Goal: Task Accomplishment & Management: Manage account settings

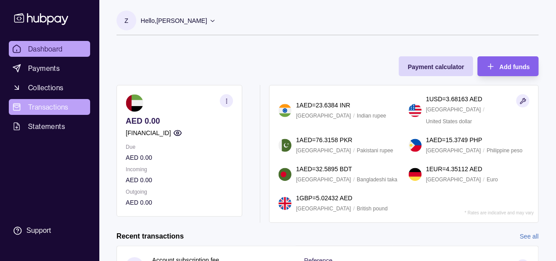
click at [46, 110] on span "Transactions" at bounding box center [48, 107] width 40 height 11
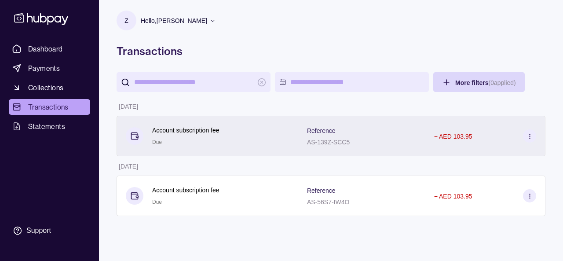
click at [341, 139] on p "AS-139Z-SCC5" at bounding box center [328, 142] width 43 height 7
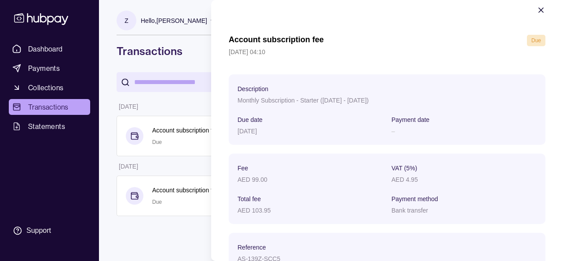
scroll to position [73, 0]
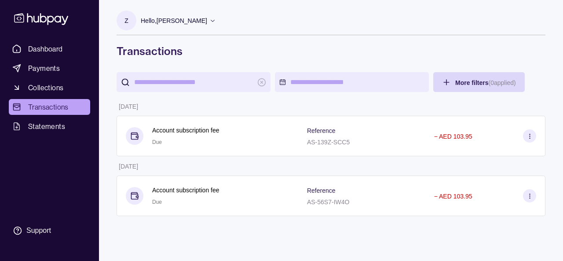
click at [203, 222] on html "Dashboard Payments Collections Transactions Statements Support Z Hello, Zenab […" at bounding box center [281, 130] width 563 height 261
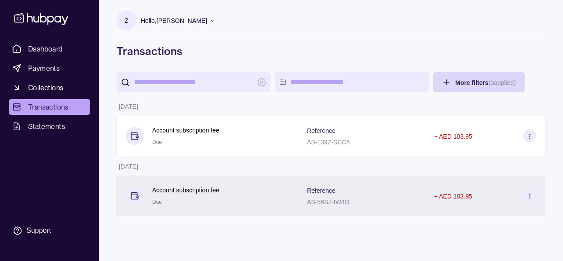
click at [201, 175] on div "Account subscription fee Due" at bounding box center [208, 195] width 182 height 40
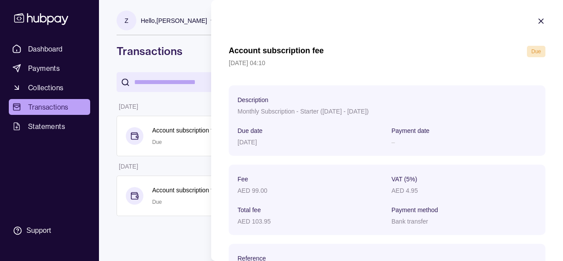
scroll to position [0, 0]
click at [182, 230] on html "Dashboard Payments Collections Transactions Statements Support Z Hello, Zenab […" at bounding box center [281, 130] width 563 height 261
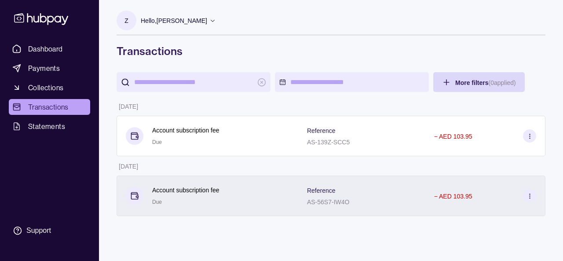
click at [193, 190] on p "Account subscription fee" at bounding box center [185, 190] width 67 height 10
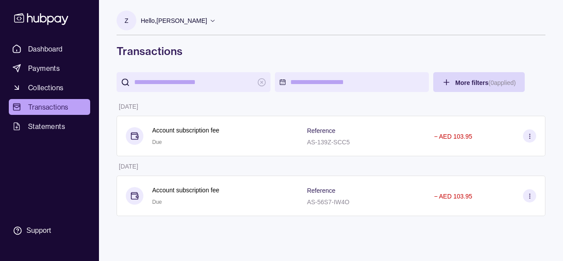
click at [194, 220] on html "Dashboard Payments Collections Transactions Statements Support Z Hello, Zenab […" at bounding box center [281, 130] width 563 height 261
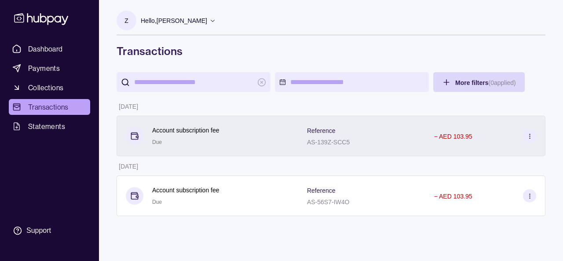
click at [201, 132] on p "Account subscription fee" at bounding box center [185, 130] width 67 height 10
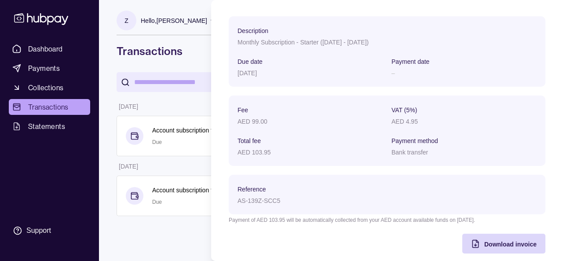
scroll to position [80, 0]
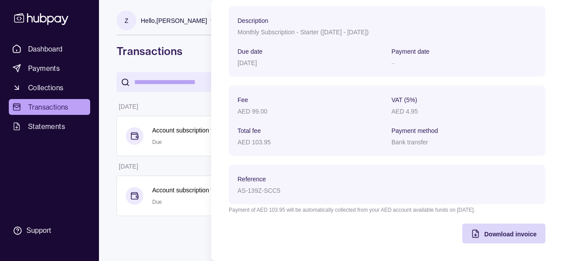
click at [337, 52] on section "Due date" at bounding box center [309, 51] width 145 height 11
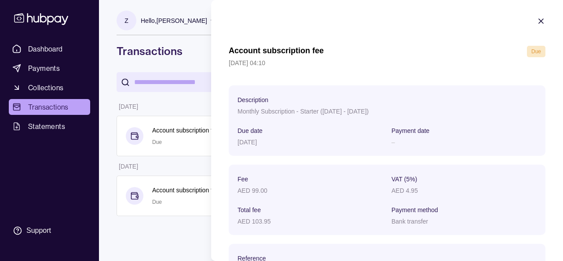
scroll to position [0, 0]
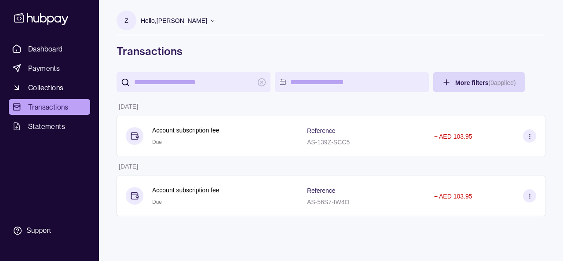
click at [173, 224] on html "Dashboard Payments Collections Transactions Statements Support Z Hello, Zenab […" at bounding box center [281, 130] width 563 height 261
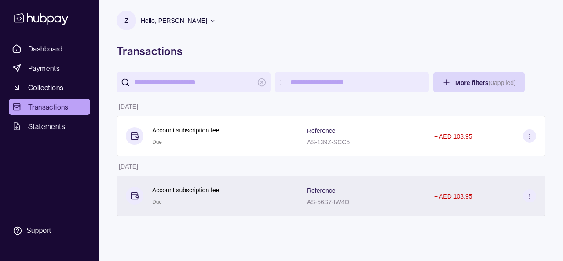
click at [195, 192] on p "Account subscription fee" at bounding box center [185, 190] width 67 height 10
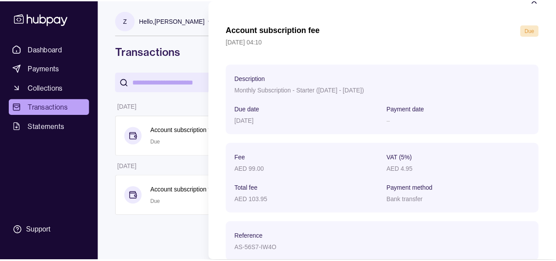
scroll to position [7, 0]
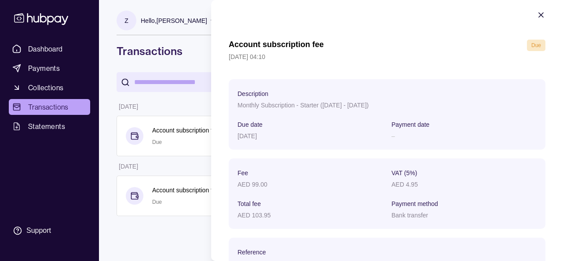
click at [185, 239] on html "Dashboard Payments Collections Transactions Statements Support Z Hello, Zenab […" at bounding box center [281, 130] width 563 height 261
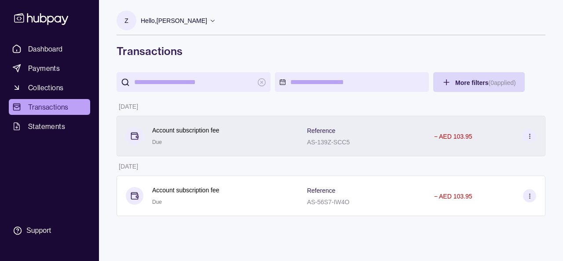
click at [347, 137] on div "AS-139Z-SCC5" at bounding box center [328, 141] width 43 height 11
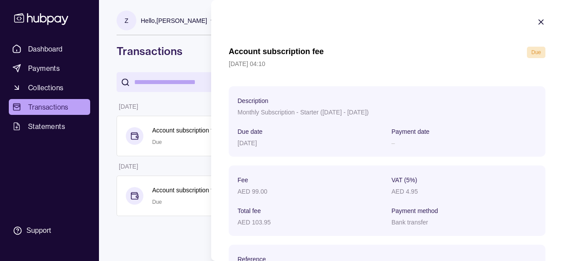
click at [198, 245] on html "Dashboard Payments Collections Transactions Statements Support Z Hello, Zenab […" at bounding box center [281, 130] width 563 height 261
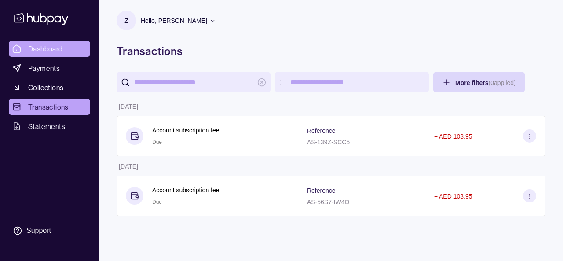
click at [49, 47] on span "Dashboard" at bounding box center [45, 49] width 35 height 11
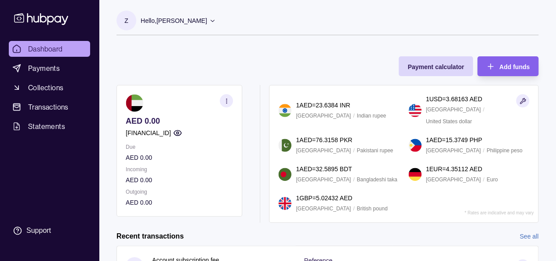
click at [211, 21] on icon at bounding box center [212, 20] width 7 height 7
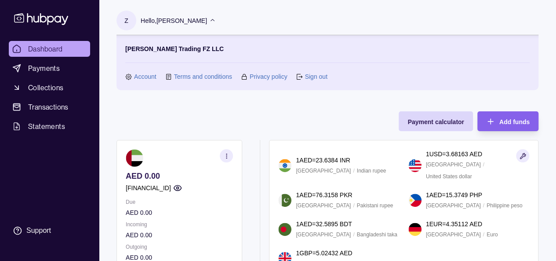
click at [211, 21] on icon at bounding box center [212, 20] width 7 height 7
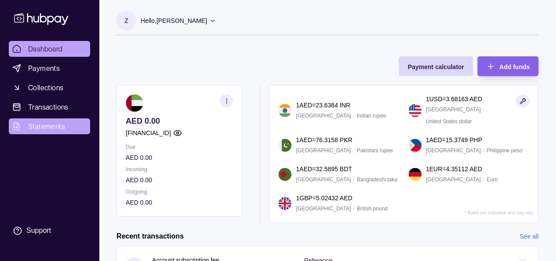
click at [44, 132] on link "Statements" at bounding box center [49, 126] width 81 height 16
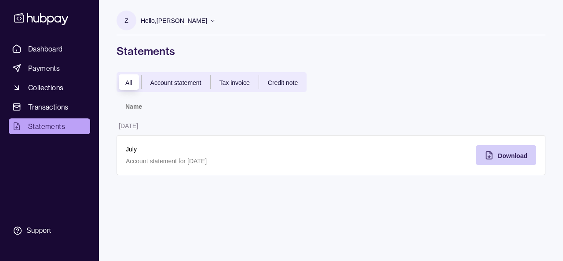
click at [501, 157] on span "Download" at bounding box center [512, 155] width 29 height 7
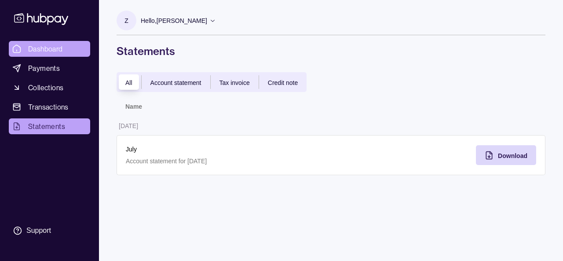
click at [49, 50] on span "Dashboard" at bounding box center [45, 49] width 35 height 11
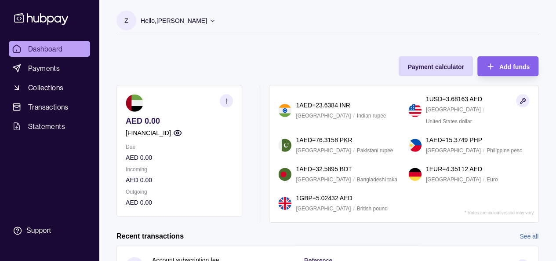
click at [211, 22] on icon at bounding box center [212, 20] width 7 height 7
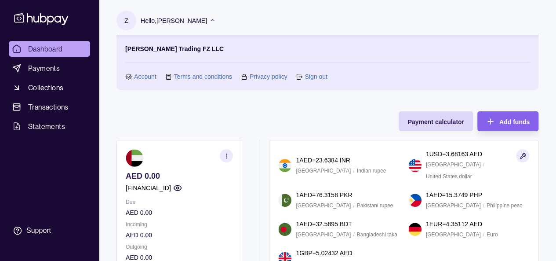
click at [315, 78] on link "Sign out" at bounding box center [316, 77] width 22 height 10
